Goal: Task Accomplishment & Management: Manage account settings

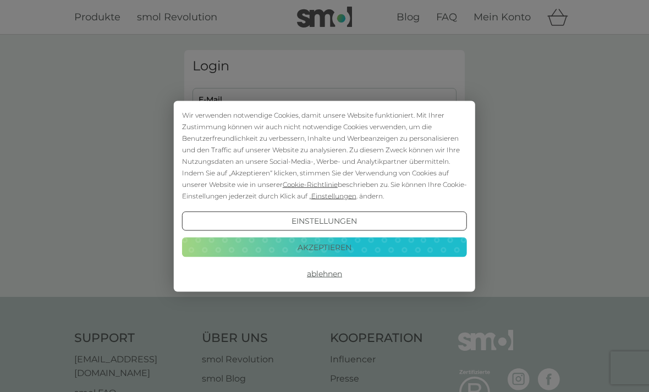
click at [359, 251] on button "Akzeptieren" at bounding box center [324, 248] width 285 height 20
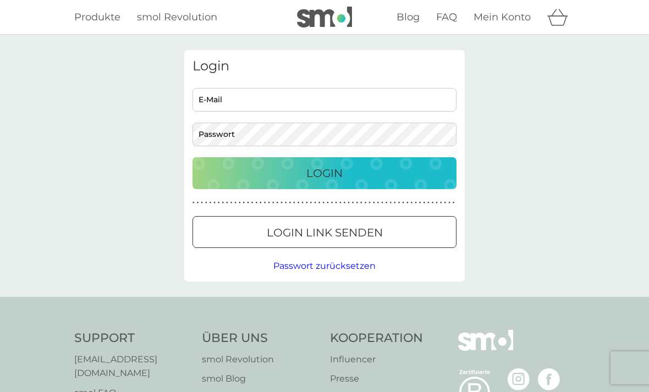
click at [322, 96] on input "E-Mail" at bounding box center [325, 100] width 264 height 24
type input "[PERSON_NAME][EMAIL_ADDRESS][DOMAIN_NAME]"
click at [325, 173] on button "Login" at bounding box center [325, 173] width 264 height 32
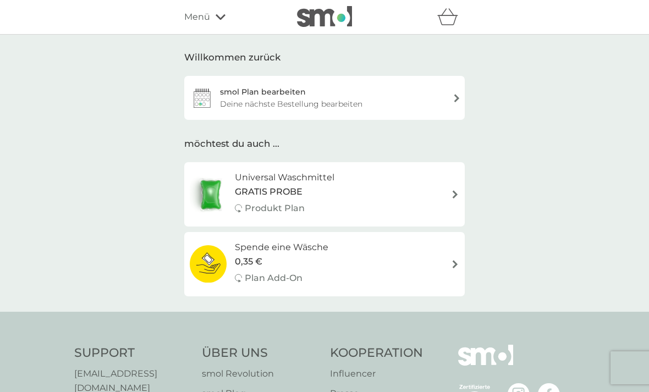
click at [448, 102] on div "smol Plan bearbeiten Deine nächste Bestellung bearbeiten" at bounding box center [324, 98] width 281 height 44
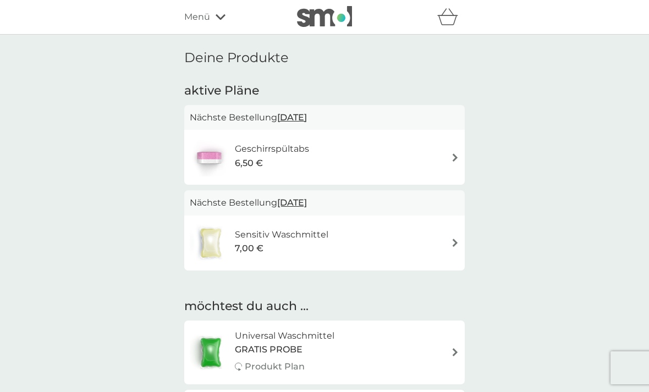
click at [457, 153] on img at bounding box center [455, 157] width 8 height 8
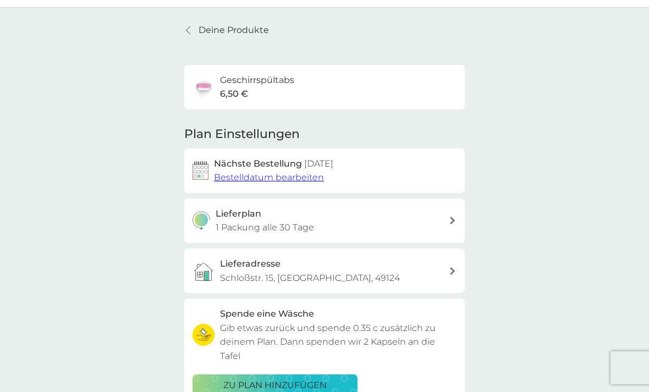
scroll to position [28, 0]
click at [309, 174] on span "Bestelldatum bearbeiten" at bounding box center [269, 177] width 110 height 10
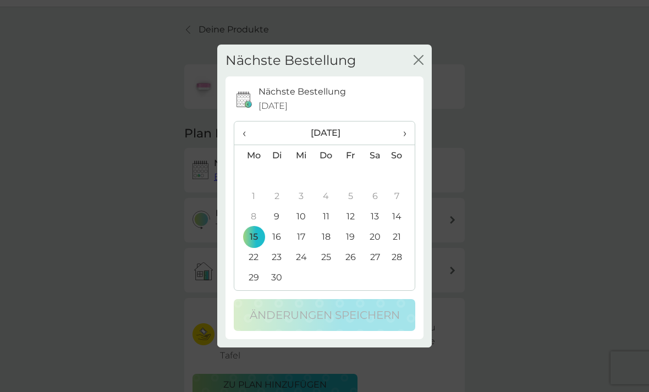
click at [422, 61] on icon "Schließen" at bounding box center [419, 60] width 10 height 10
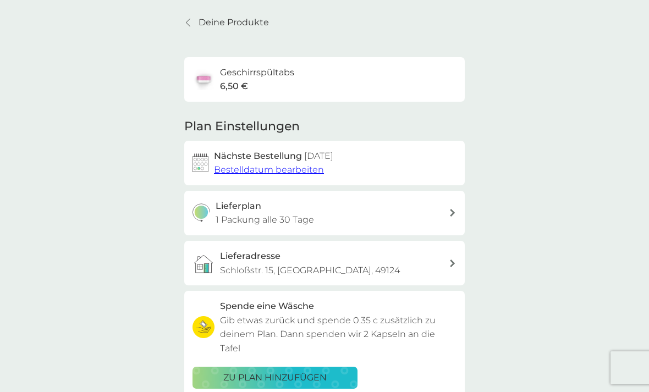
scroll to position [68, 0]
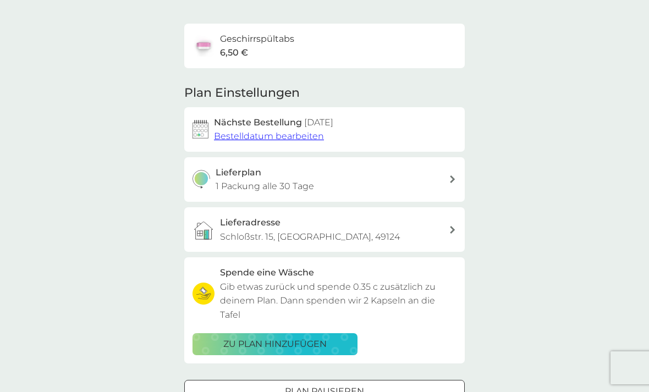
click at [450, 177] on icon at bounding box center [453, 179] width 6 height 8
select select "28"
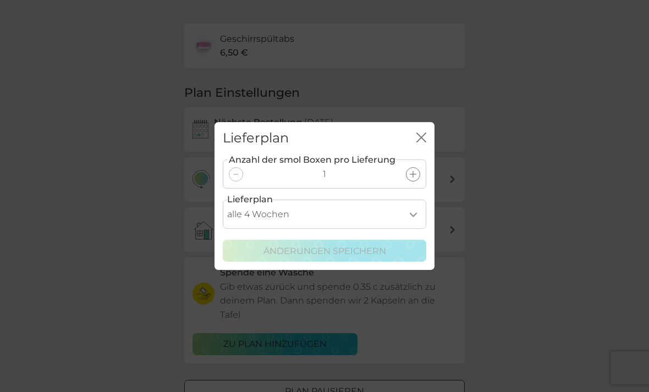
click at [407, 229] on select "alle 1 Woche alle 2 Wochen alle 3 Wochen alle 4 Wochen alle 5 Wochen alle 6 Woc…" at bounding box center [325, 214] width 204 height 29
click at [425, 142] on icon "Schließen" at bounding box center [423, 137] width 4 height 9
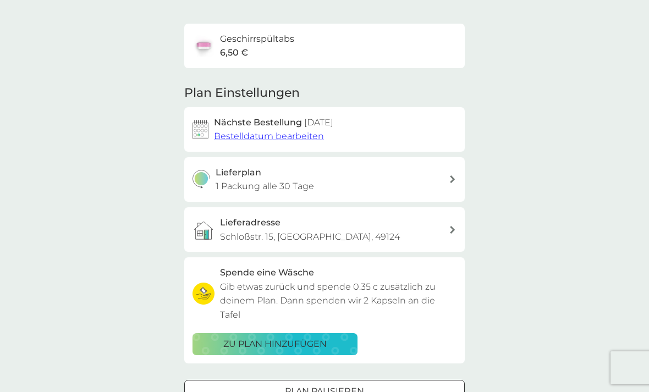
click at [364, 384] on p "Plan pausieren" at bounding box center [324, 391] width 79 height 14
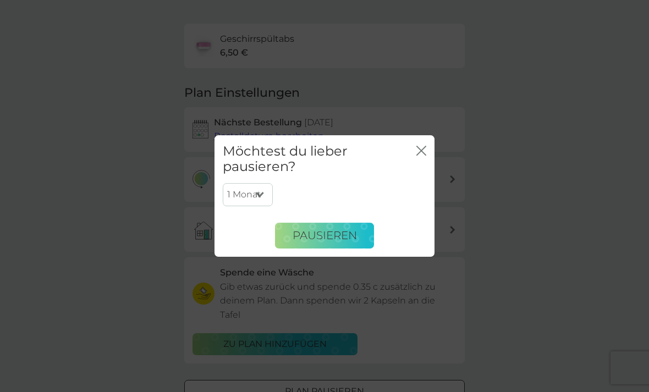
click at [267, 206] on select "1 Monat 2 Monate 3 Monate 4 Monate 5 Monate 6 Monate" at bounding box center [248, 194] width 50 height 23
select select "6"
click at [344, 242] on span "Pausieren" at bounding box center [325, 235] width 64 height 13
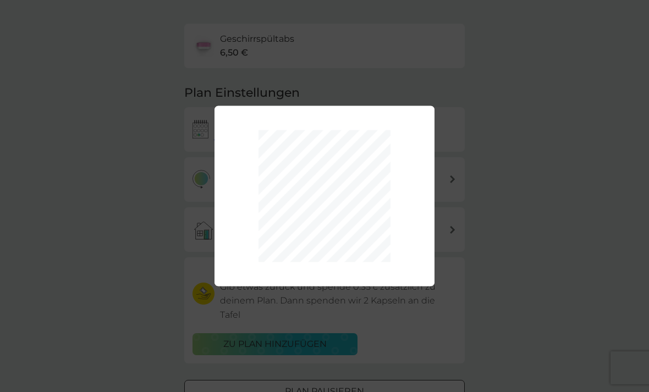
click at [507, 183] on div "1 Monat 2 Monate 3 Monate 4 Monate 5 Monate 6 Monate Pausieren" at bounding box center [324, 196] width 649 height 392
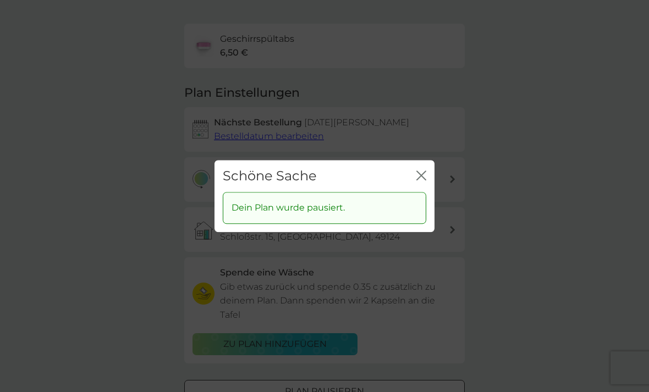
click at [424, 180] on icon "Schließen" at bounding box center [421, 176] width 10 height 10
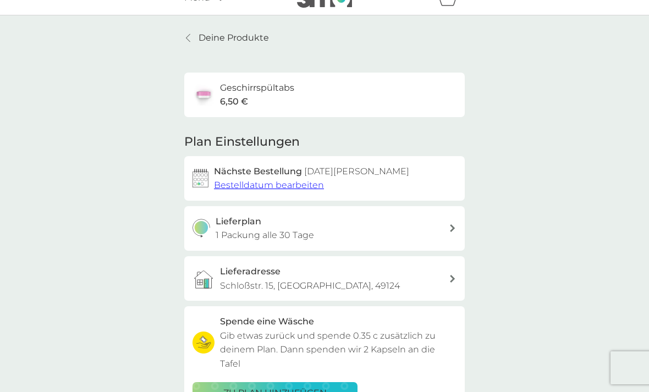
scroll to position [0, 0]
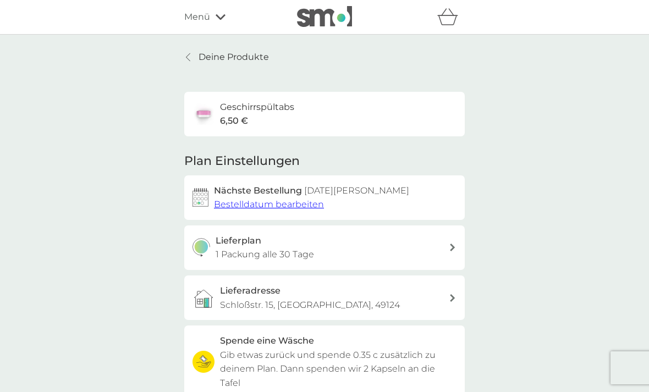
click at [203, 61] on p "Deine Produkte" at bounding box center [234, 57] width 70 height 14
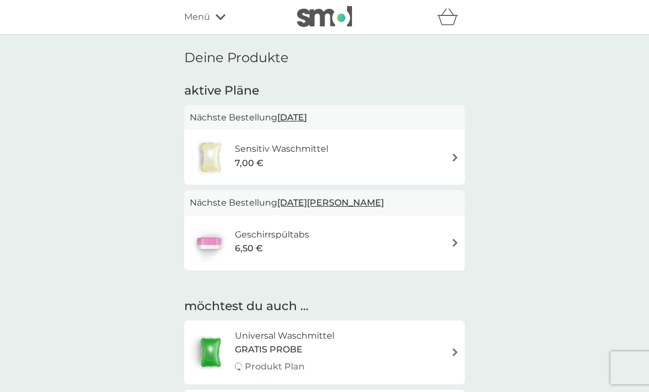
click at [446, 164] on div "Sensitiv Waschmittel 7,00 €" at bounding box center [325, 157] width 270 height 39
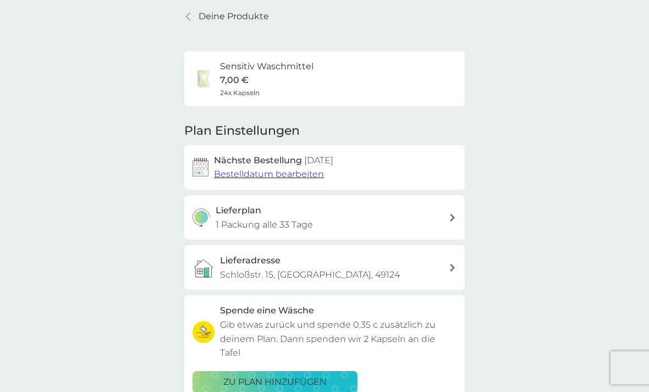
scroll to position [69, 0]
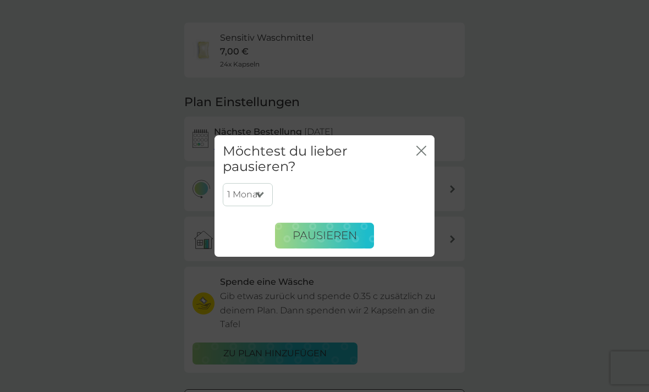
click at [250, 206] on select "1 Monat 2 Monate 3 Monate 4 Monate 5 Monate 6 Monate" at bounding box center [248, 194] width 50 height 23
select select "6"
click at [347, 242] on span "Pausieren" at bounding box center [325, 235] width 64 height 13
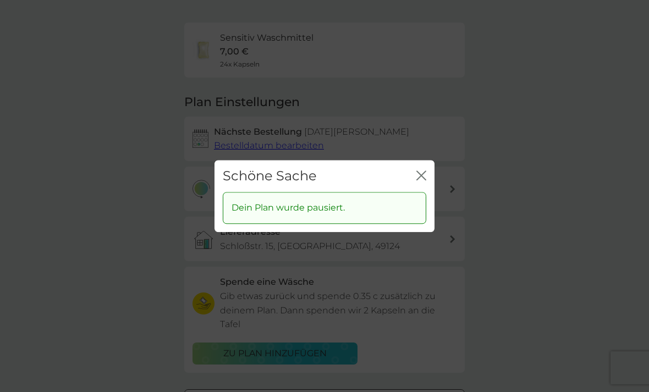
click at [417, 182] on button "Schließen" at bounding box center [421, 177] width 10 height 12
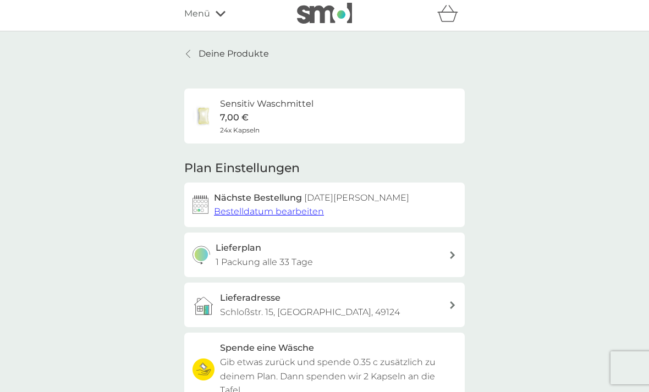
scroll to position [0, 0]
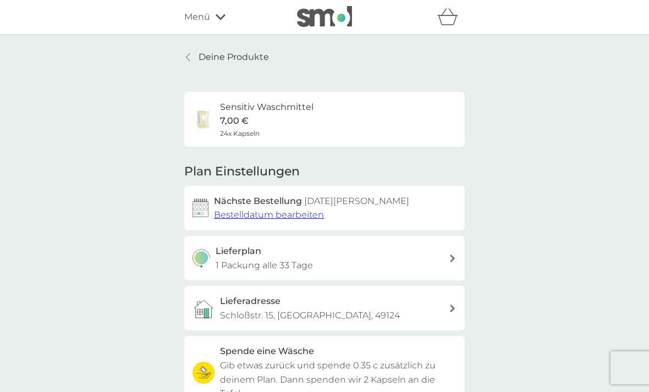
click at [205, 59] on p "Deine Produkte" at bounding box center [234, 57] width 70 height 14
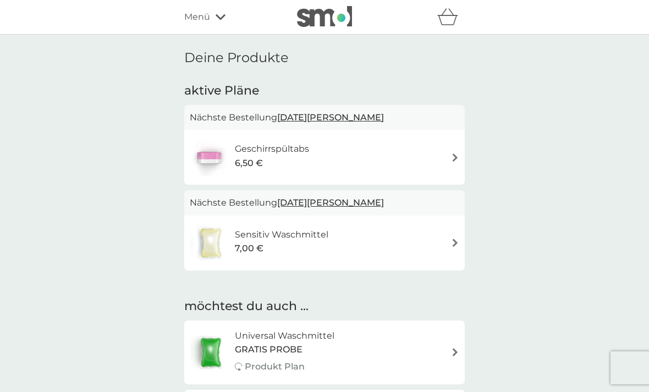
click at [222, 20] on icon at bounding box center [221, 17] width 10 height 7
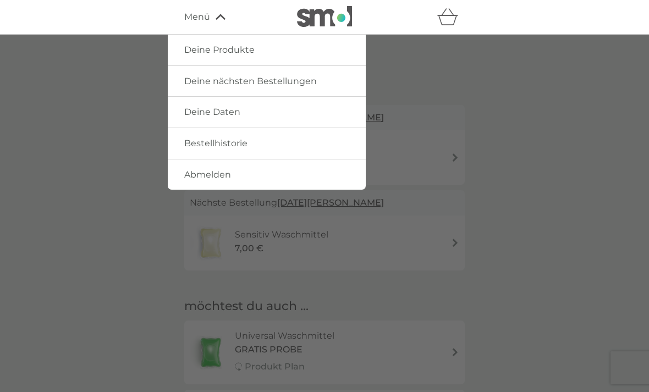
click at [258, 172] on link "Abmelden" at bounding box center [267, 175] width 198 height 31
